Goal: Task Accomplishment & Management: Manage account settings

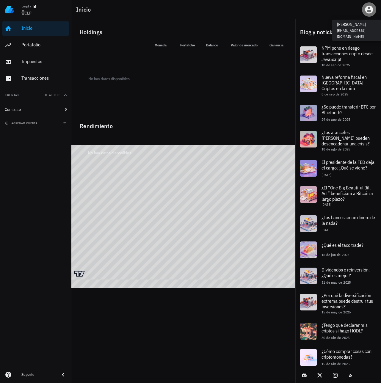
click at [370, 12] on icon "button" at bounding box center [370, 10] width 10 height 10
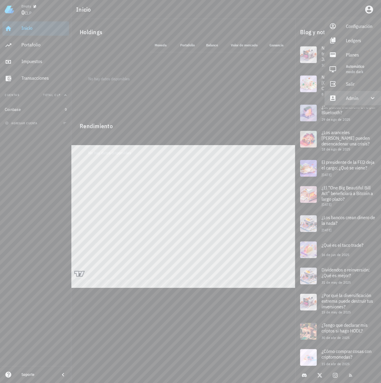
click at [355, 102] on div "Admin" at bounding box center [354, 98] width 16 height 12
click at [360, 112] on div "Impersonar" at bounding box center [361, 113] width 30 height 12
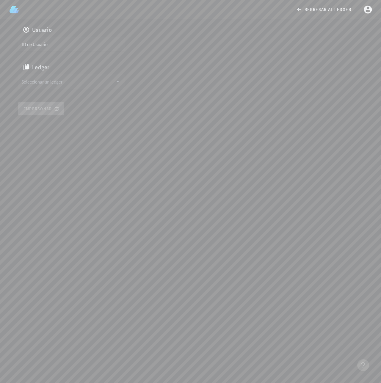
click at [97, 33] on div "Usuario" at bounding box center [191, 30] width 346 height 14
click at [103, 43] on input "text" at bounding box center [70, 44] width 99 height 10
paste input "auth0|68b8628430c8c13bd0415f04"
type input "auth0|68b8628430c8c13bd0415f04"
click at [56, 82] on input "Seleccionar un ledger" at bounding box center [67, 82] width 92 height 10
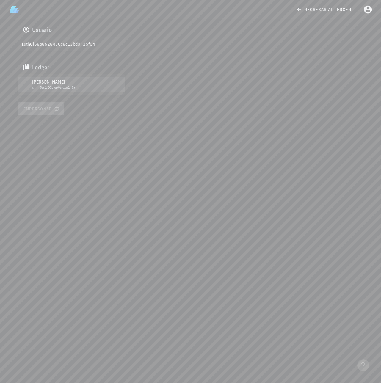
click at [50, 84] on div "[PERSON_NAME]" at bounding box center [76, 82] width 88 height 6
click at [50, 118] on div "Usuario auth0|68b8628430c8c13bd0415f04 Ledger [PERSON_NAME] cmf45ss2i00bwp9sjuz…" at bounding box center [190, 69] width 353 height 100
click at [46, 103] on button "Impersonar" at bounding box center [41, 108] width 46 height 13
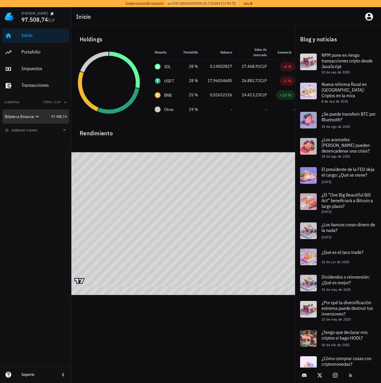
click at [18, 118] on div "Billetera Binance" at bounding box center [19, 116] width 29 height 5
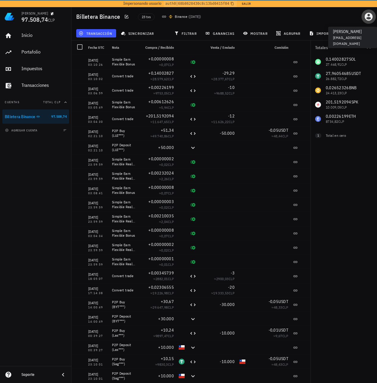
click at [371, 18] on icon "button" at bounding box center [369, 17] width 10 height 10
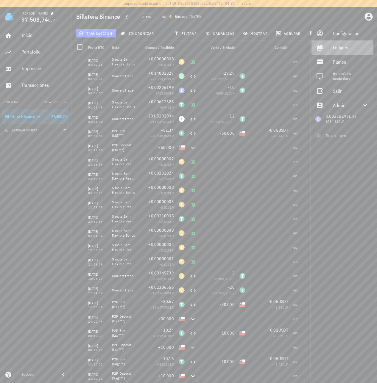
click at [339, 43] on div "Ledgers" at bounding box center [351, 48] width 36 height 12
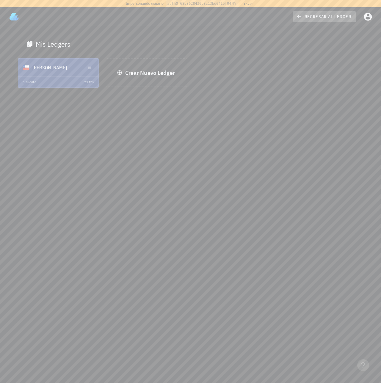
click at [316, 17] on span "regresar al ledger" at bounding box center [325, 16] width 54 height 5
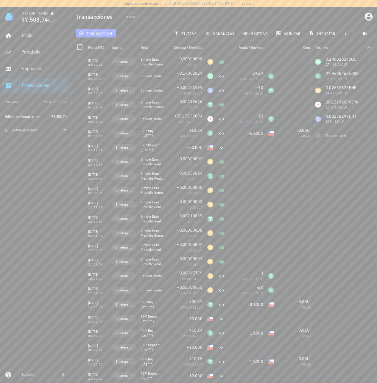
click at [39, 273] on div "Inicio Portafolio Impuestos Transacciones Cuentas Total CLP Billetera Binance 9…" at bounding box center [35, 196] width 71 height 340
